Goal: Task Accomplishment & Management: Use online tool/utility

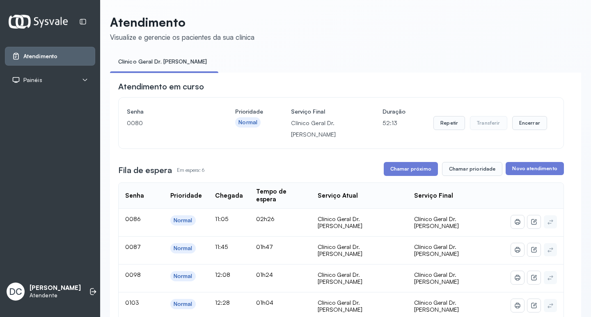
scroll to position [82, 0]
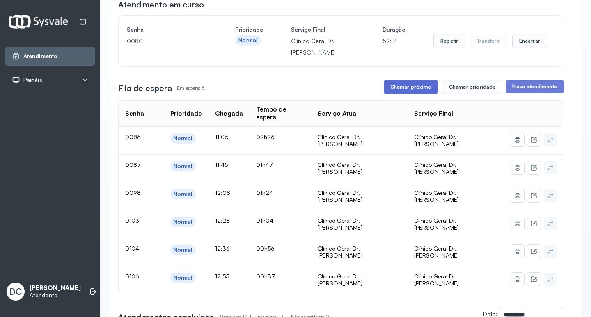
click at [399, 88] on button "Chamar próximo" at bounding box center [411, 87] width 54 height 14
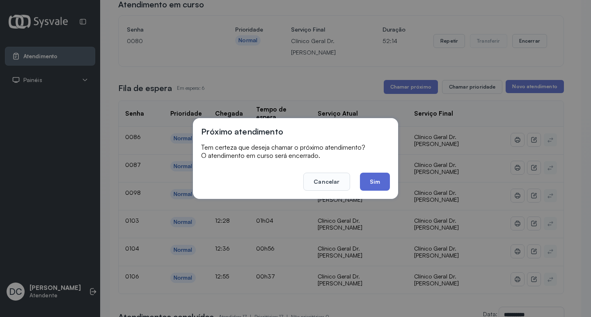
click at [374, 180] on button "Sim" at bounding box center [375, 182] width 30 height 18
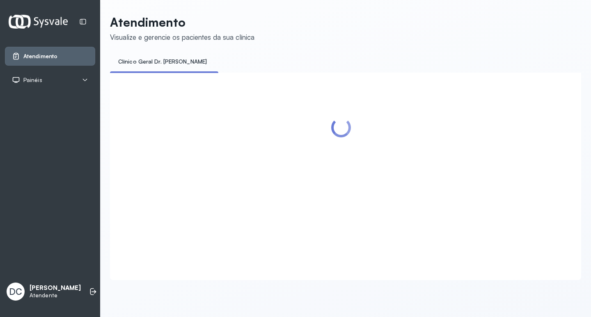
scroll to position [0, 0]
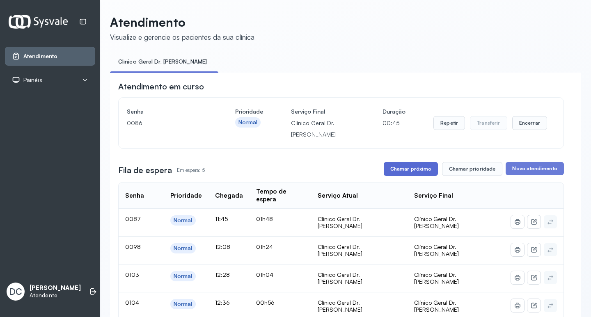
click at [406, 173] on button "Chamar próximo" at bounding box center [411, 169] width 54 height 14
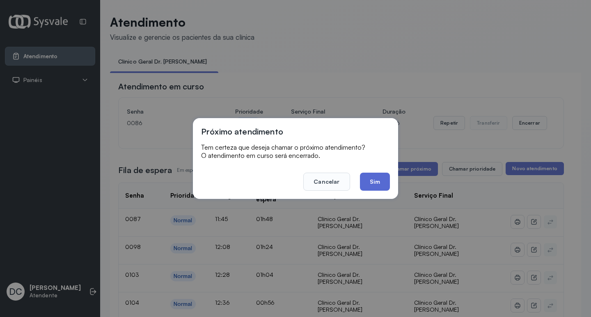
click at [370, 188] on button "Sim" at bounding box center [375, 182] width 30 height 18
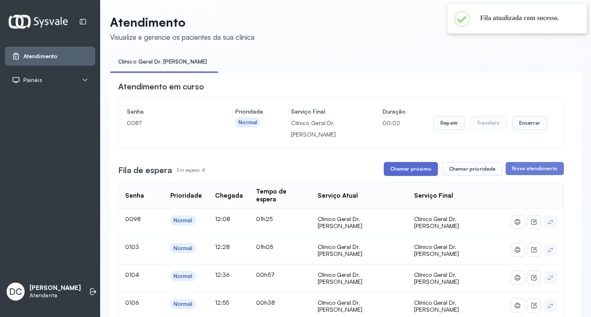
click at [409, 176] on button "Chamar próximo" at bounding box center [411, 169] width 54 height 14
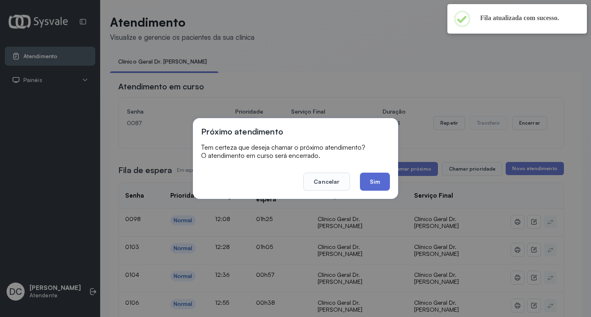
click at [370, 177] on button "Sim" at bounding box center [375, 182] width 30 height 18
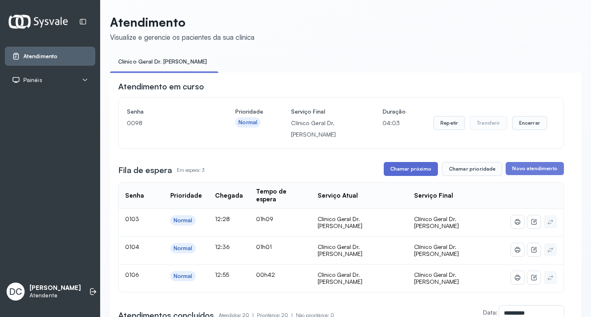
click at [403, 167] on button "Chamar próximo" at bounding box center [411, 169] width 54 height 14
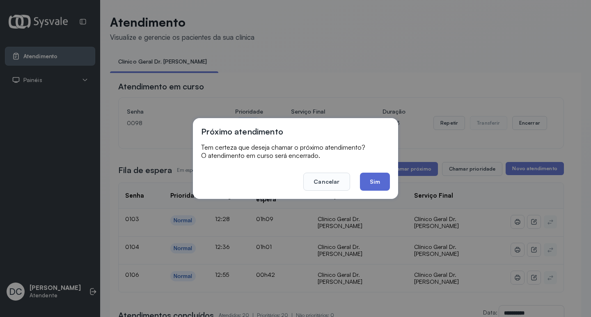
click at [384, 182] on button "Sim" at bounding box center [375, 182] width 30 height 18
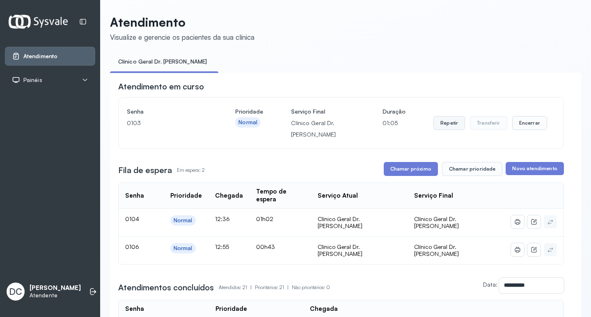
click at [439, 121] on button "Repetir" at bounding box center [450, 123] width 32 height 14
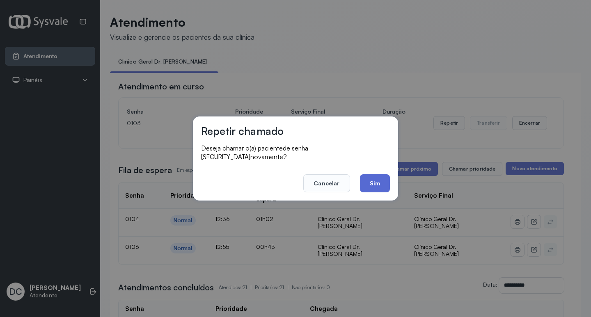
click at [380, 174] on button "Sim" at bounding box center [375, 183] width 30 height 18
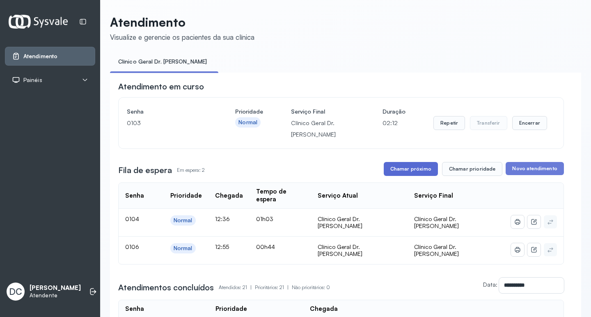
click at [406, 172] on button "Chamar próximo" at bounding box center [411, 169] width 54 height 14
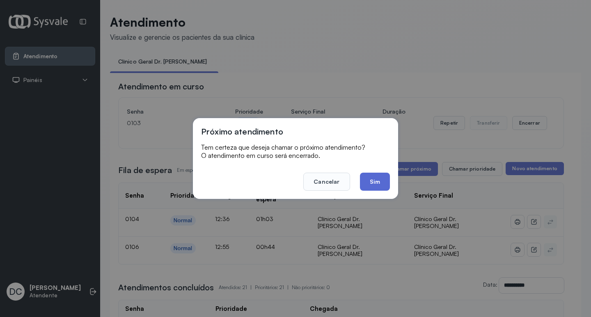
click at [372, 186] on button "Sim" at bounding box center [375, 182] width 30 height 18
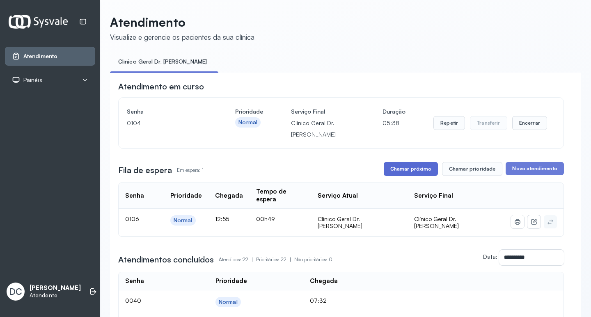
click at [404, 171] on button "Chamar próximo" at bounding box center [411, 169] width 54 height 14
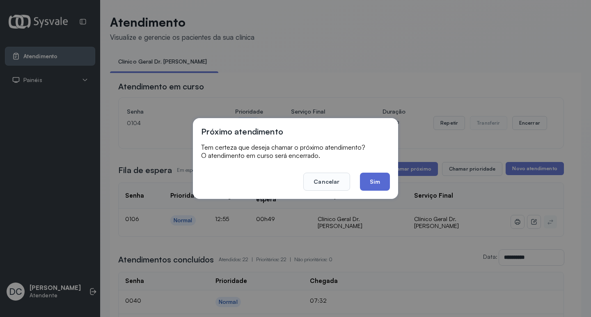
click at [381, 178] on button "Sim" at bounding box center [375, 182] width 30 height 18
